Goal: Check status: Check status

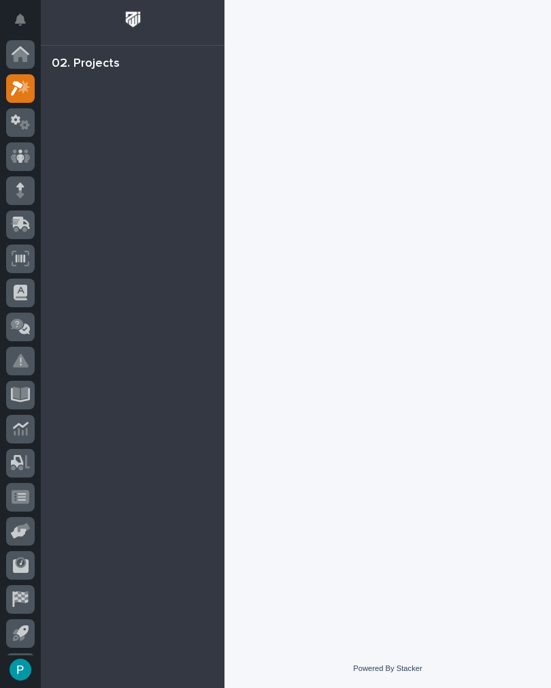
scroll to position [32, 0]
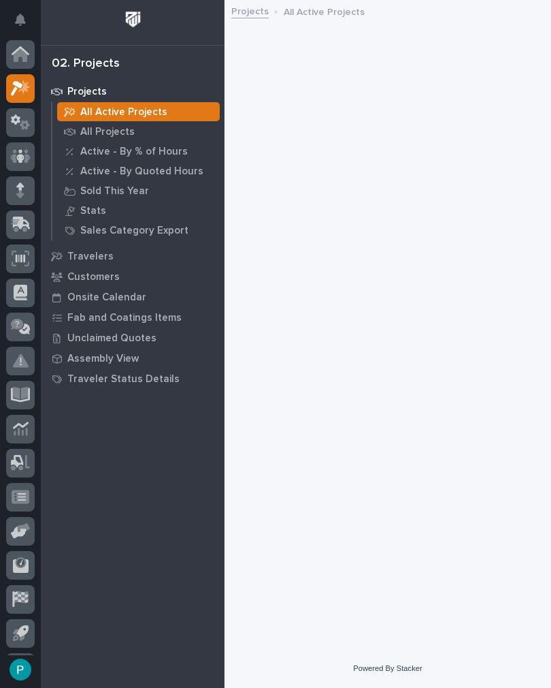
scroll to position [32, 0]
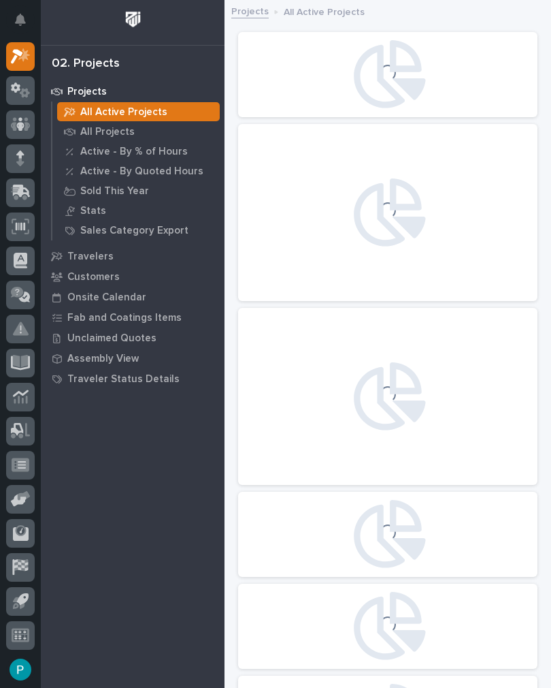
click at [91, 317] on p "Fab and Coatings Items" at bounding box center [124, 318] width 114 height 12
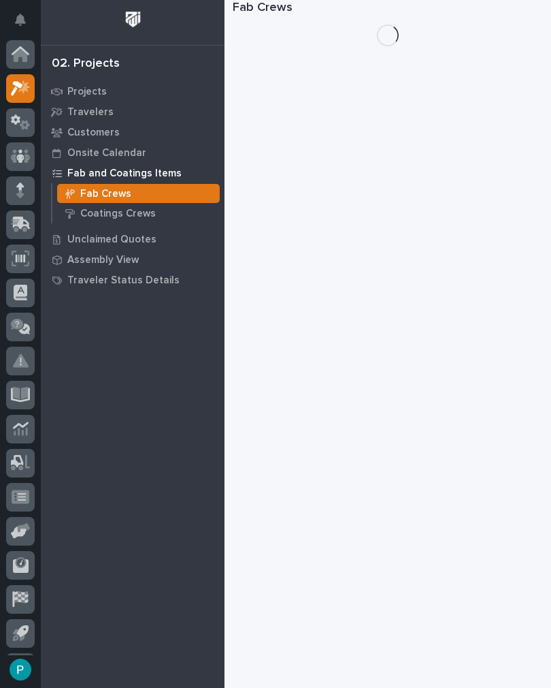
scroll to position [32, 0]
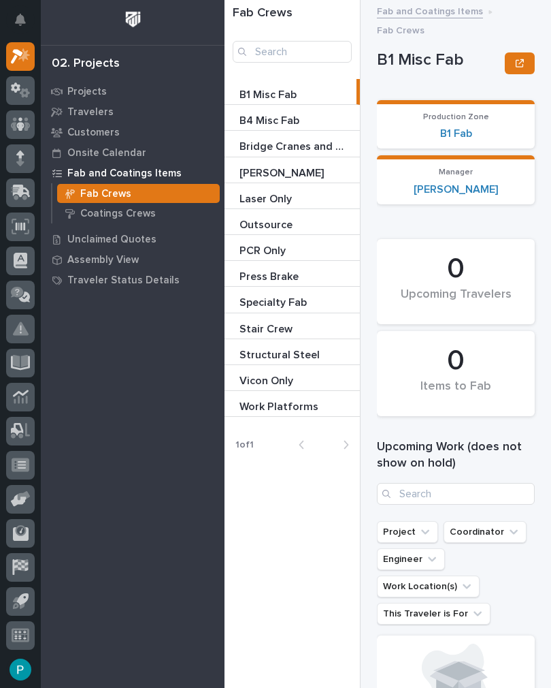
click at [281, 324] on p "Stair Crew" at bounding box center [268, 328] width 56 height 16
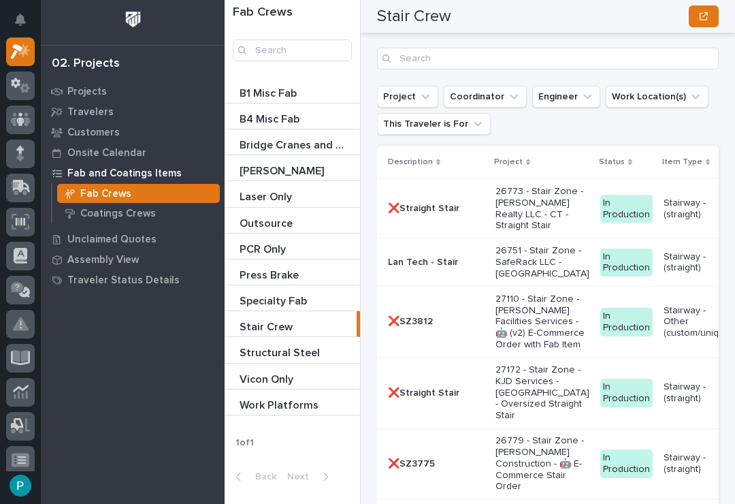
scroll to position [2416, 0]
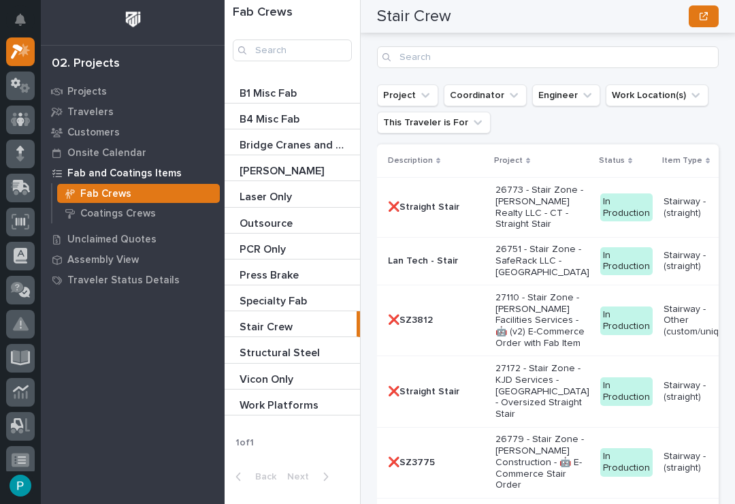
click at [496, 261] on p "26751 - Stair Zone - SafeRack LLC - [GEOGRAPHIC_DATA]" at bounding box center [543, 261] width 94 height 34
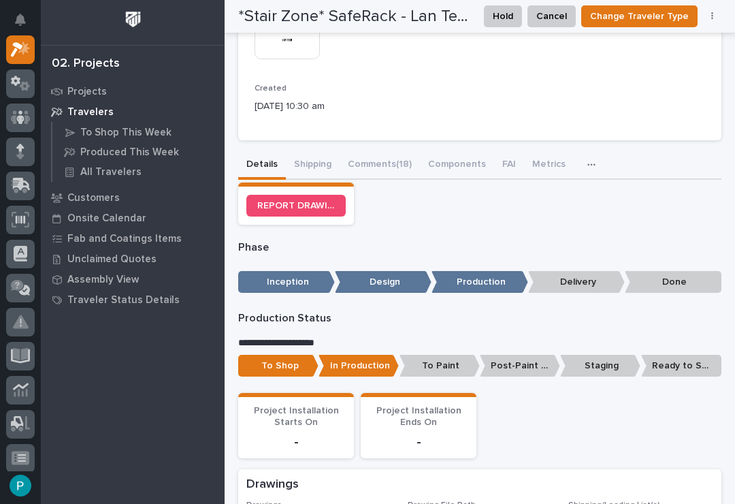
scroll to position [279, 0]
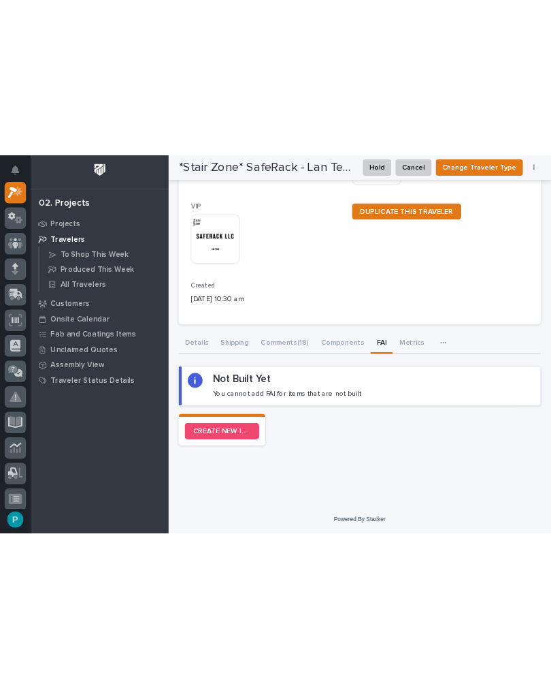
scroll to position [212, 0]
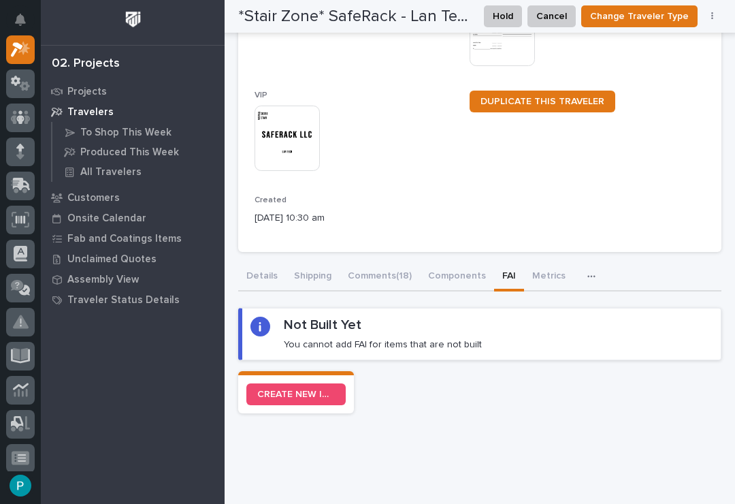
click at [283, 394] on link "CREATE NEW INSPECTION" at bounding box center [295, 394] width 99 height 22
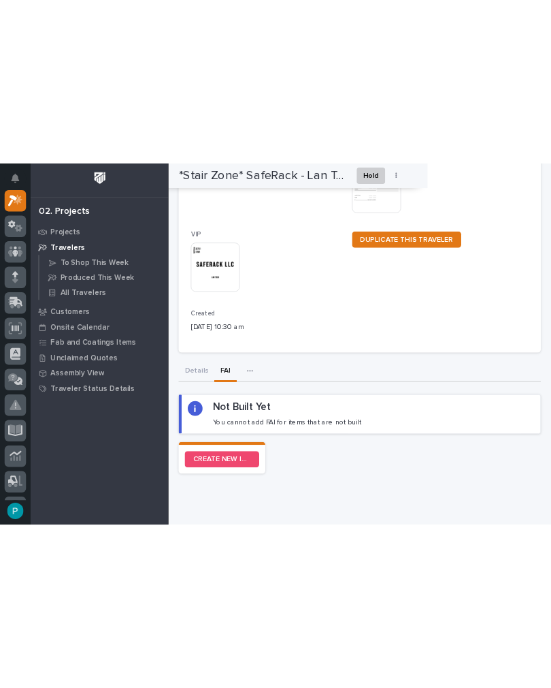
scroll to position [32, 0]
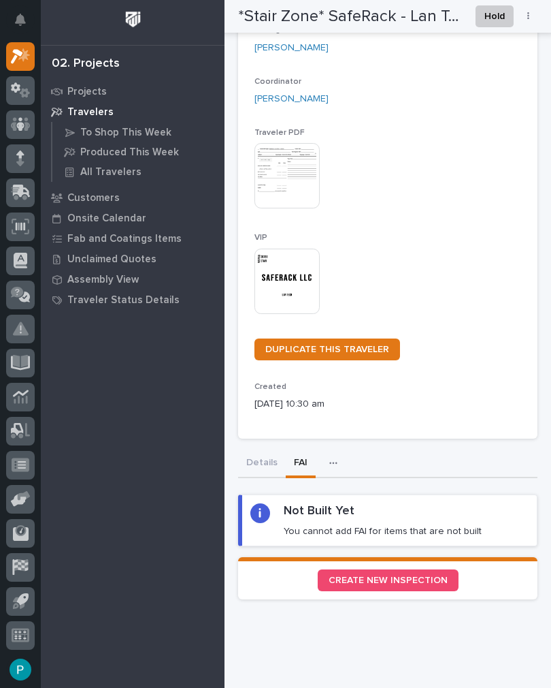
click at [18, 189] on icon at bounding box center [22, 191] width 18 height 13
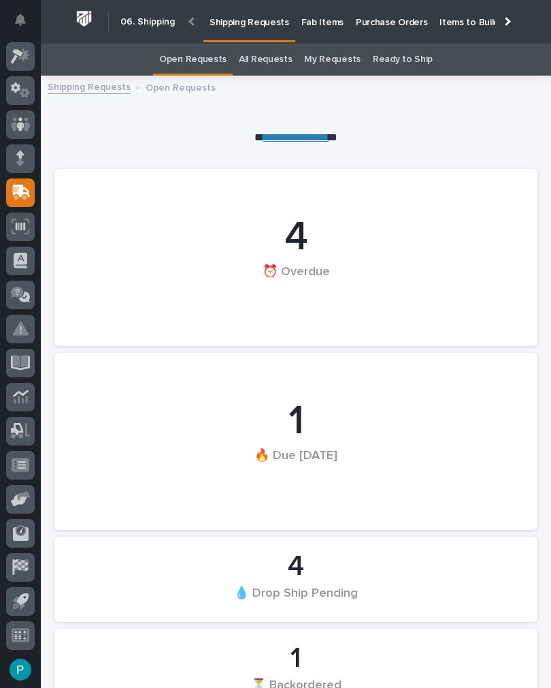
click at [313, 25] on p "Fab Items" at bounding box center [323, 14] width 42 height 29
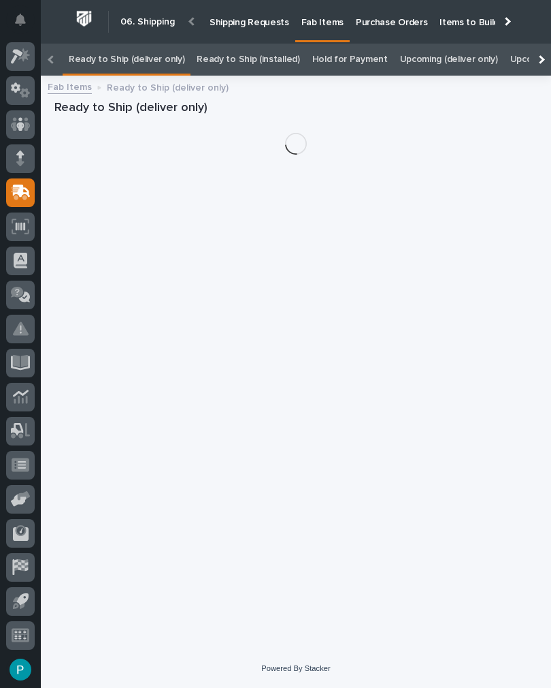
scroll to position [0, -147]
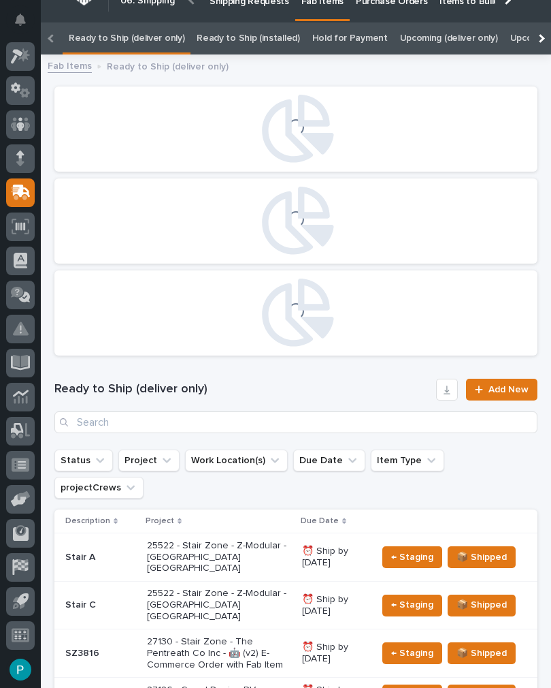
click at [22, 54] on icon at bounding box center [17, 56] width 12 height 15
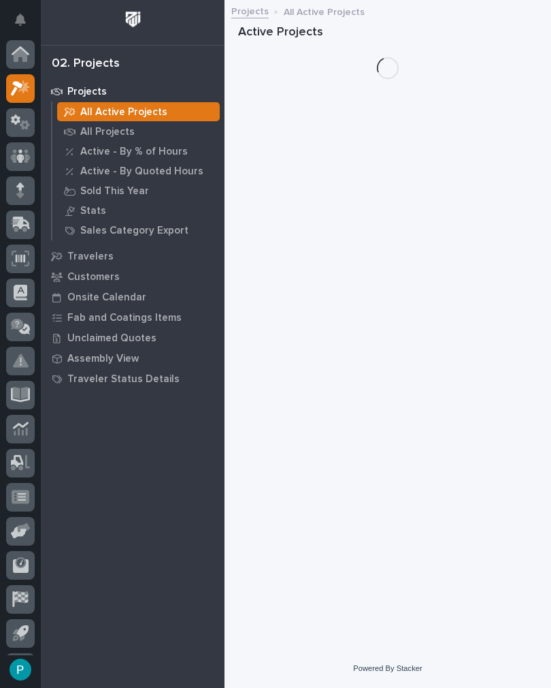
scroll to position [32, 0]
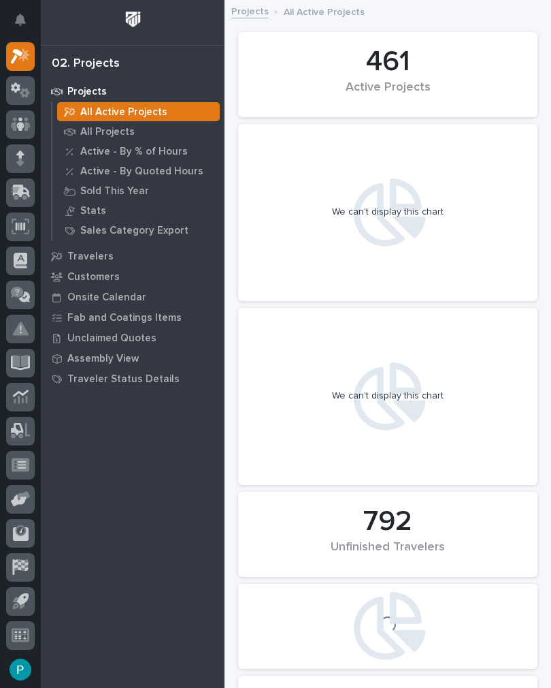
click at [85, 320] on p "Fab and Coatings Items" at bounding box center [124, 318] width 114 height 12
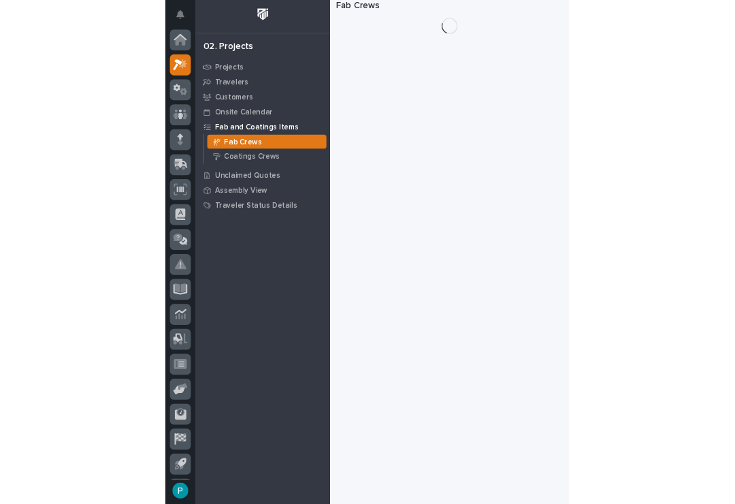
scroll to position [32, 0]
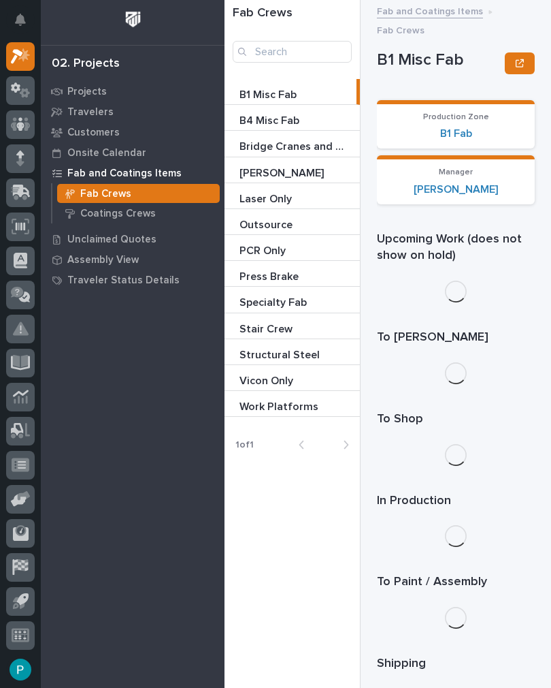
click at [249, 329] on p "Stair Crew" at bounding box center [268, 328] width 56 height 16
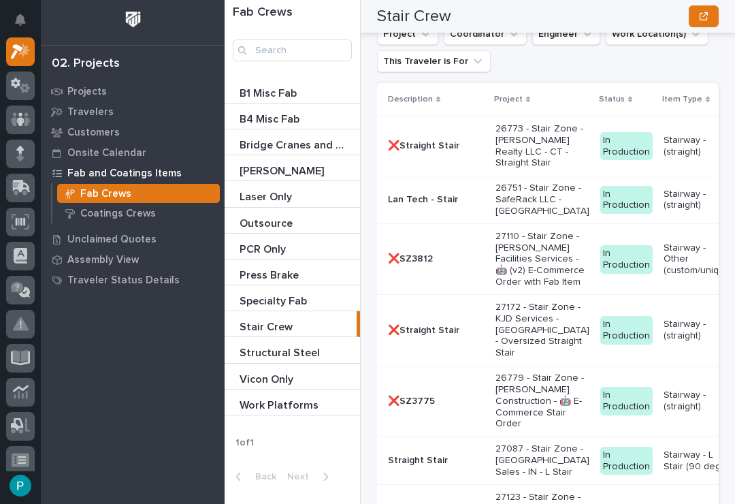
scroll to position [2442, 0]
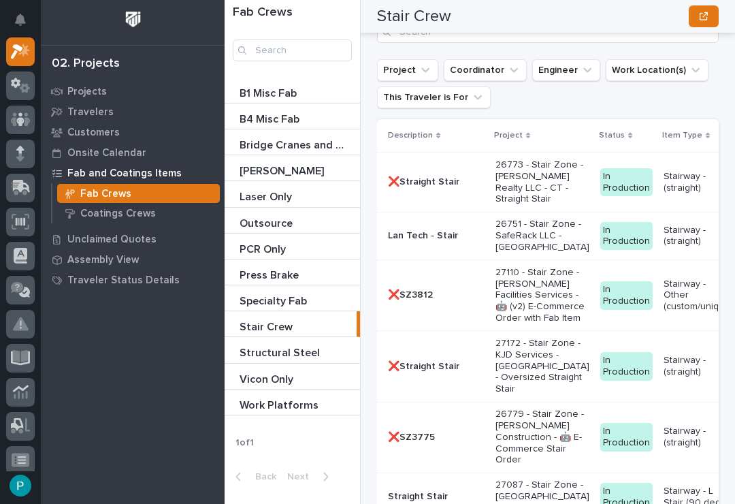
click at [496, 245] on p "26751 - Stair Zone - SafeRack LLC - [GEOGRAPHIC_DATA]" at bounding box center [543, 236] width 94 height 34
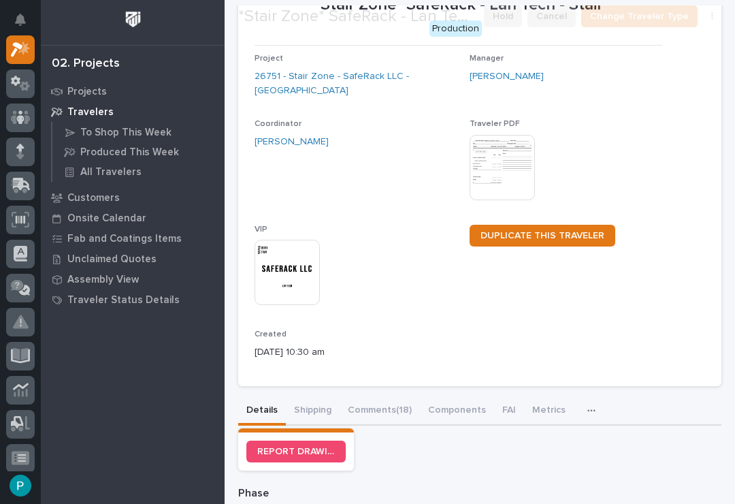
scroll to position [81, 0]
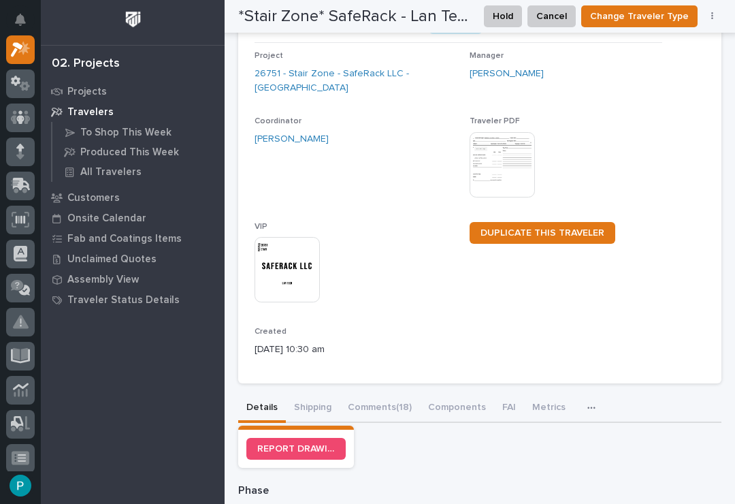
click at [507, 397] on button "FAI" at bounding box center [509, 408] width 30 height 29
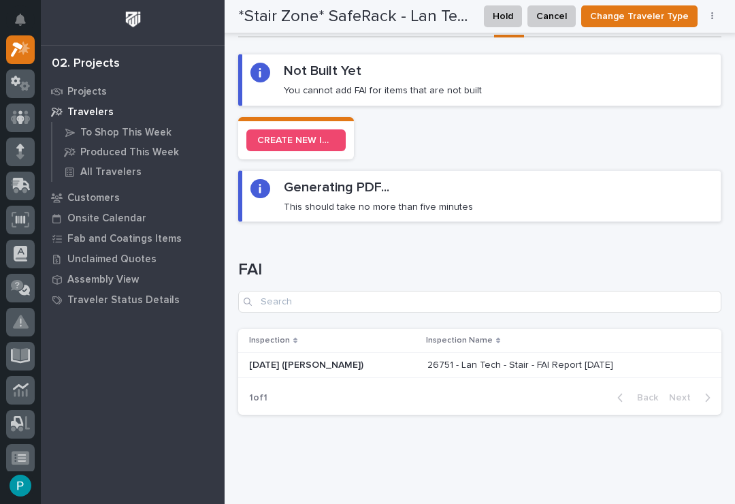
scroll to position [466, 0]
click at [428, 357] on p "26751 - Lan Tech - Stair - FAI Report [DATE]" at bounding box center [522, 364] width 189 height 14
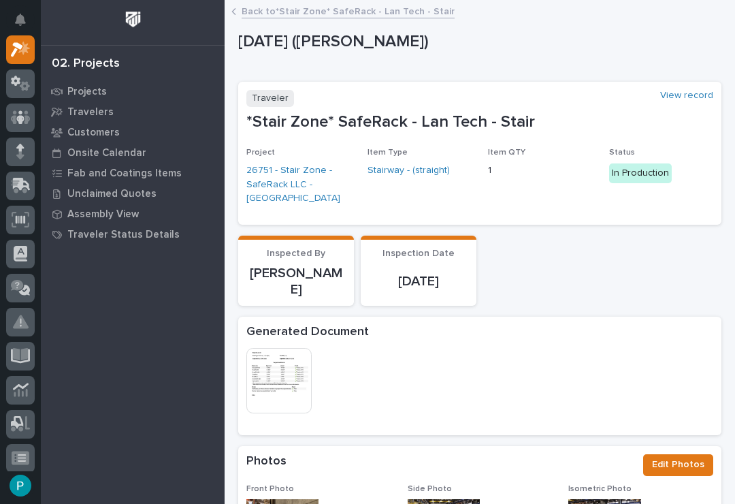
click at [266, 16] on link "Back to *Stair Zone* SafeRack - Lan Tech - Stair" at bounding box center [348, 11] width 213 height 16
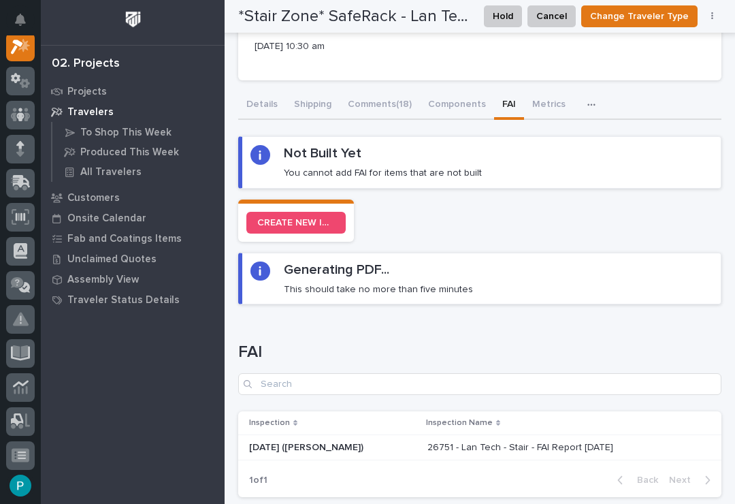
scroll to position [447, 0]
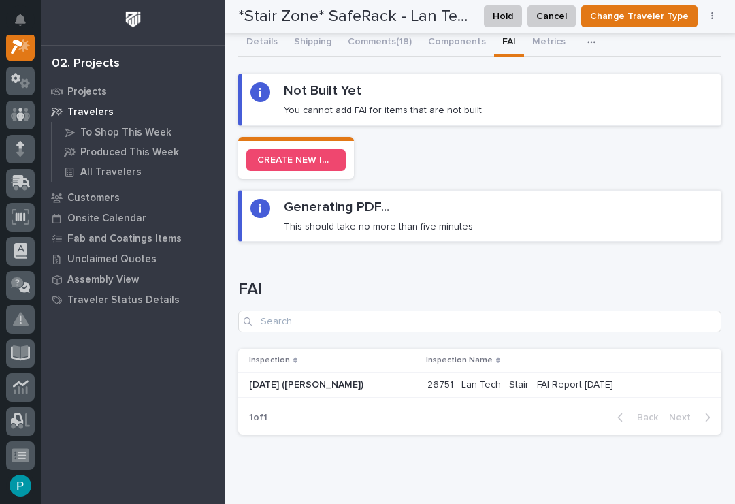
click at [464, 227] on div "Generating PDF... This should take no more than five minutes" at bounding box center [482, 216] width 462 height 34
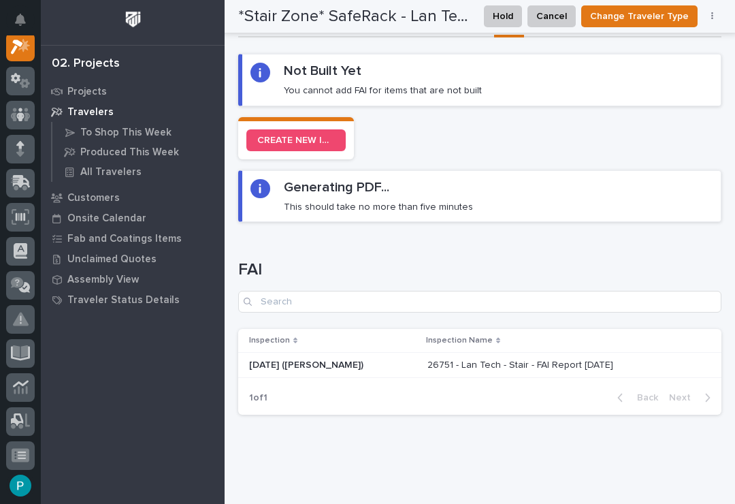
scroll to position [466, 0]
click at [390, 193] on div "Generating PDF... This should take no more than five minutes" at bounding box center [378, 197] width 189 height 34
click at [387, 189] on h2 "Generating PDF..." at bounding box center [337, 188] width 106 height 16
click at [407, 185] on div "Generating PDF... This should take no more than five minutes" at bounding box center [378, 197] width 189 height 34
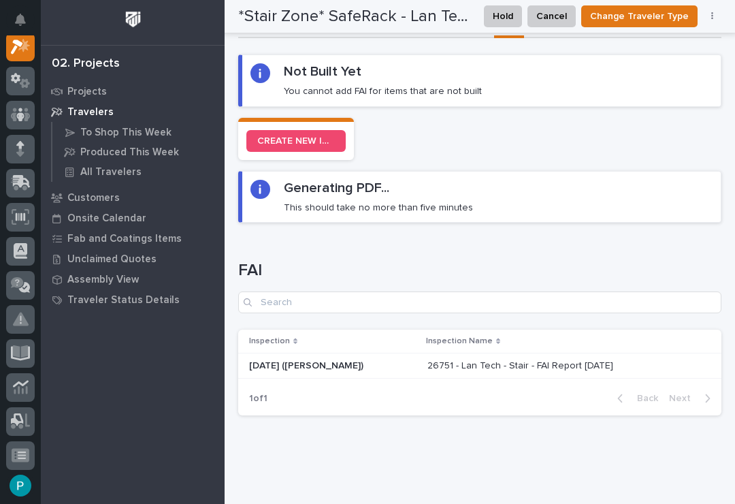
click at [406, 185] on div "Generating PDF... This should take no more than five minutes" at bounding box center [378, 197] width 189 height 34
click at [421, 192] on div "Generating PDF... This should take no more than five minutes" at bounding box center [378, 197] width 189 height 34
click at [432, 206] on p "This should take no more than five minutes" at bounding box center [378, 208] width 189 height 12
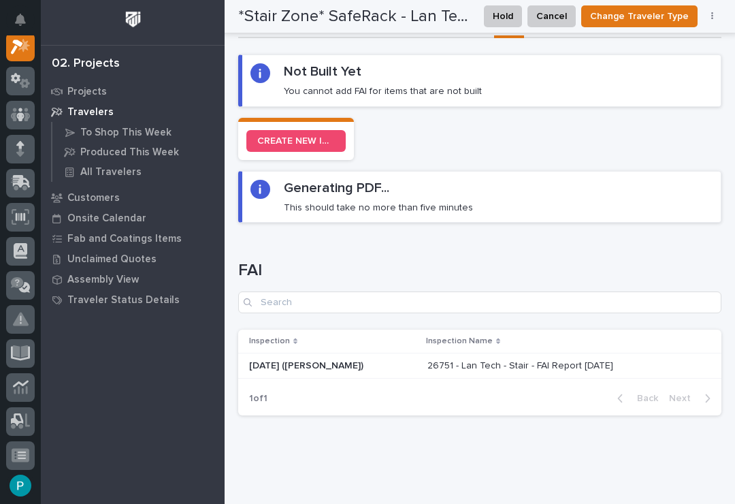
click at [441, 202] on p "This should take no more than five minutes" at bounding box center [378, 208] width 189 height 12
click at [439, 363] on p "26751 - Lan Tech - Stair - FAI Report [DATE]" at bounding box center [522, 364] width 189 height 14
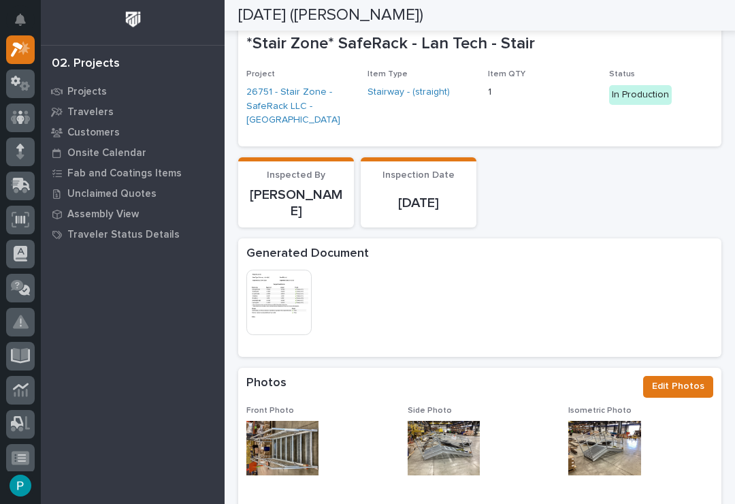
scroll to position [44, 0]
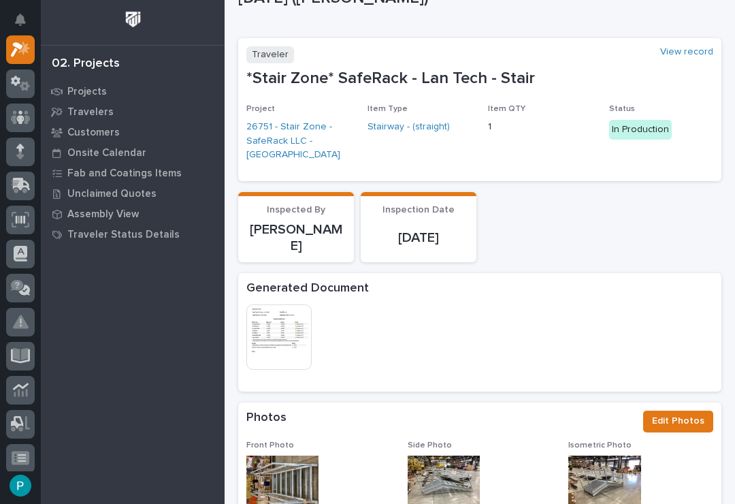
click at [272, 304] on img at bounding box center [278, 336] width 65 height 65
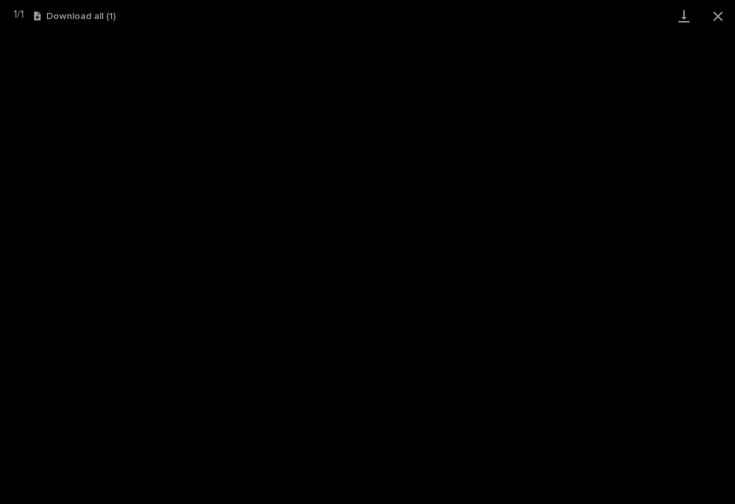
click at [551, 14] on button "Close gallery" at bounding box center [718, 16] width 34 height 32
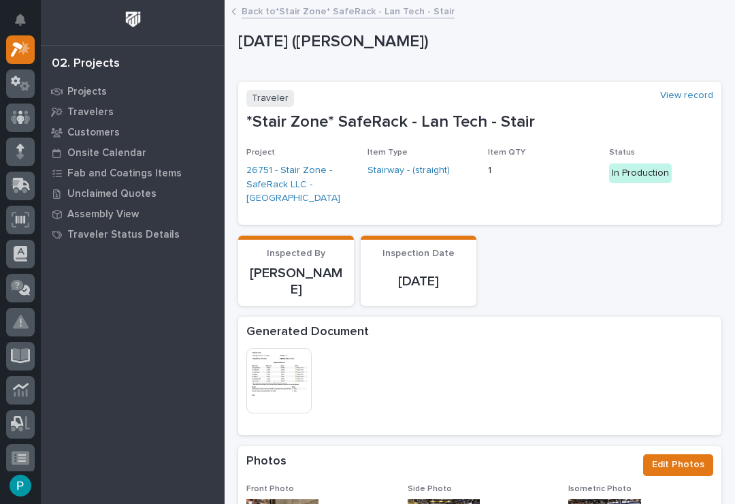
scroll to position [0, 0]
